Goal: Information Seeking & Learning: Learn about a topic

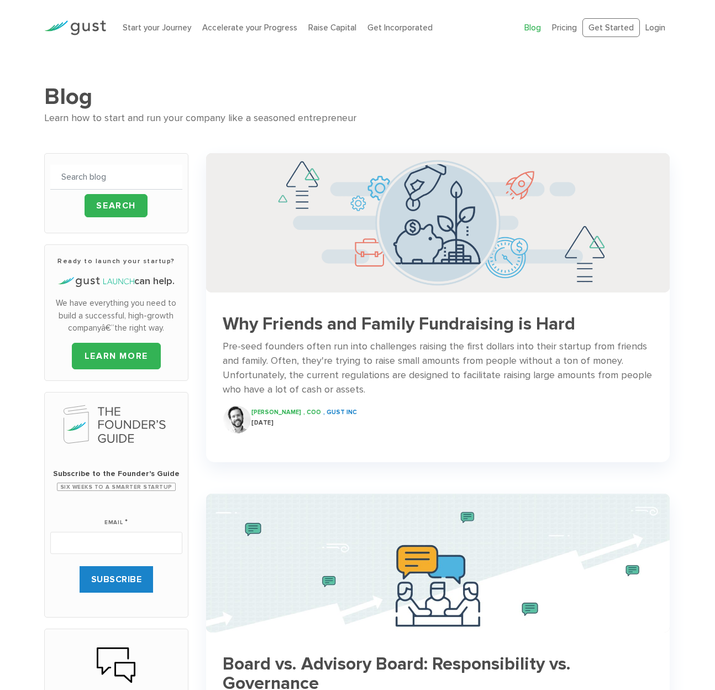
click at [91, 180] on input "text" at bounding box center [116, 177] width 132 height 25
type input "toolbox"
click at [85, 194] on input "Search" at bounding box center [116, 205] width 63 height 23
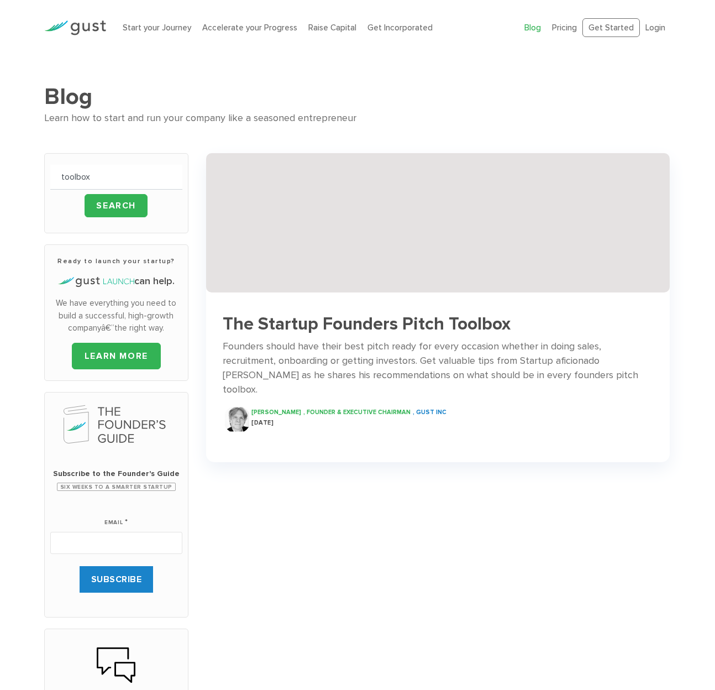
click at [349, 318] on h3 "The Startup Founders Pitch Toolbox" at bounding box center [438, 323] width 430 height 19
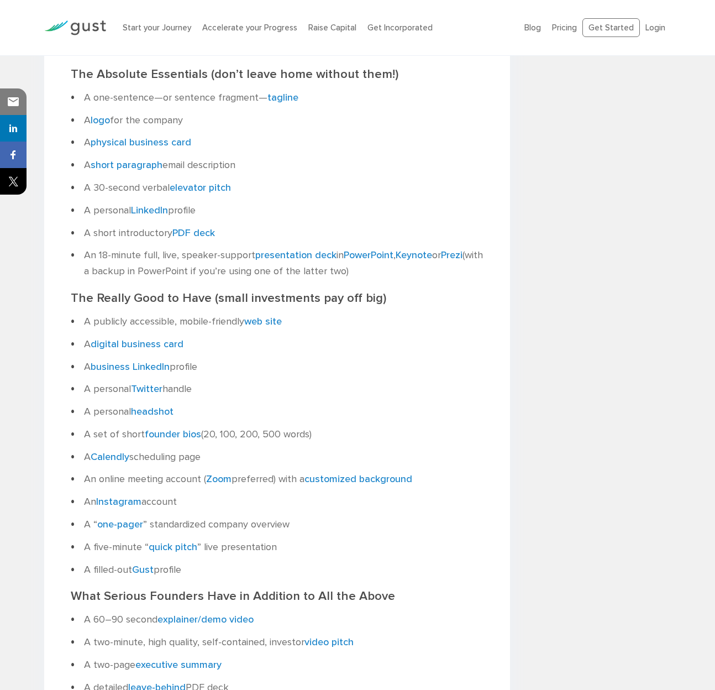
scroll to position [781, 0]
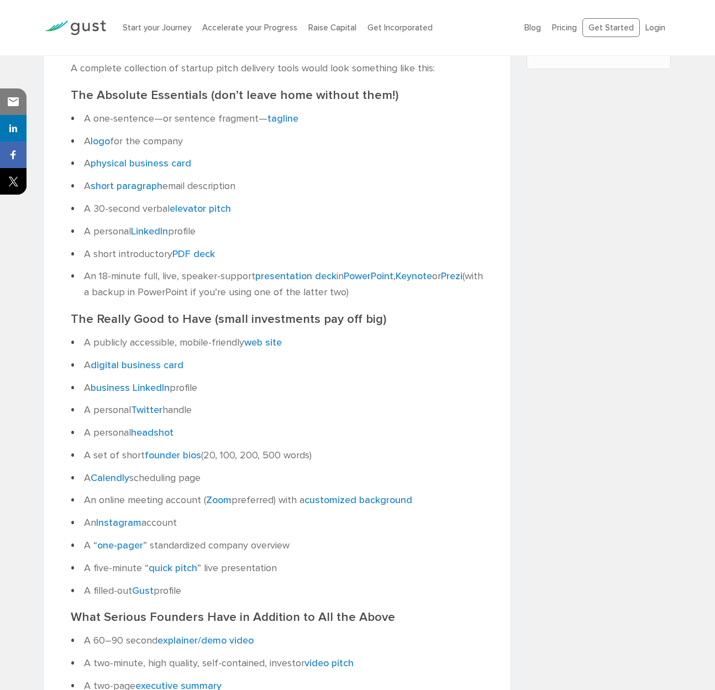
click at [330, 441] on li "A personal headshot" at bounding box center [277, 433] width 413 height 16
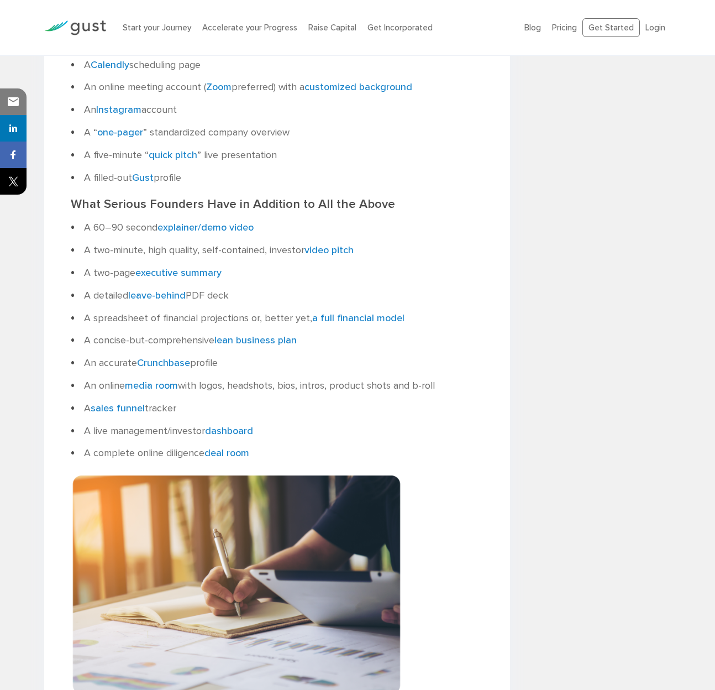
scroll to position [1191, 0]
